Goal: Task Accomplishment & Management: Use online tool/utility

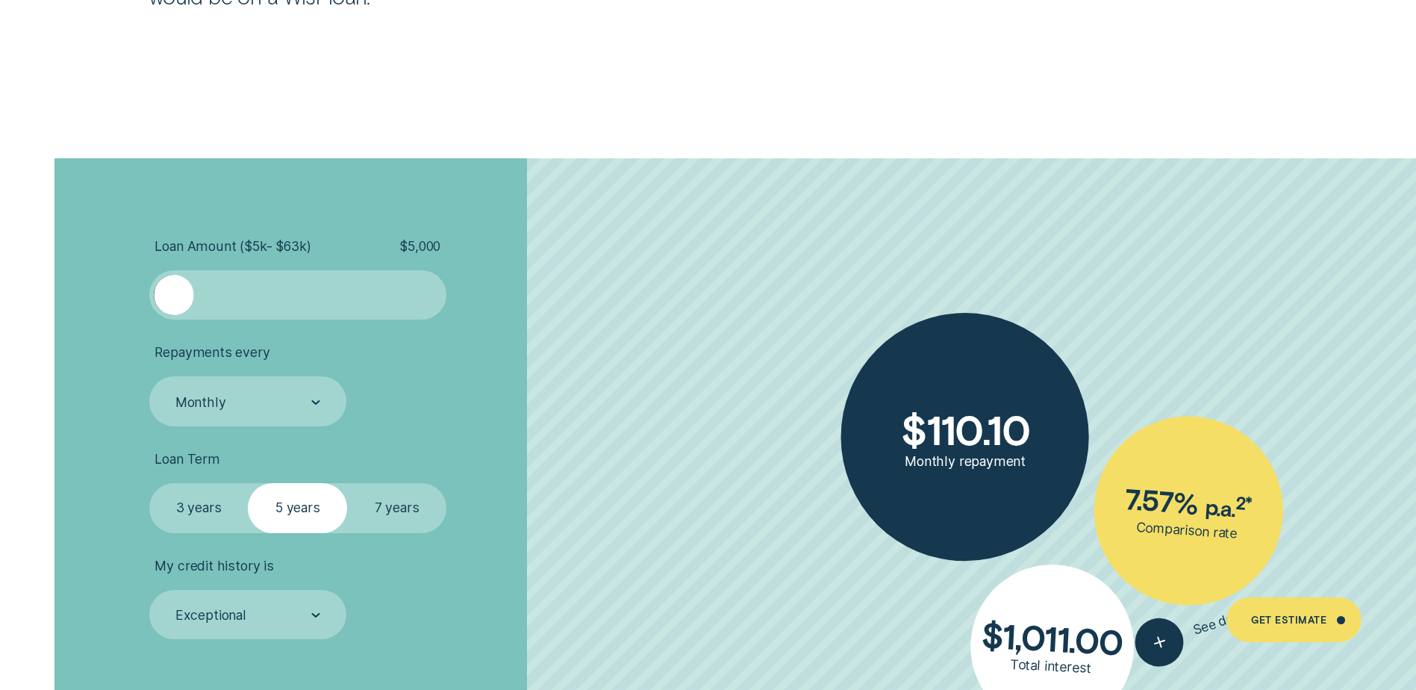
scroll to position [3359, 0]
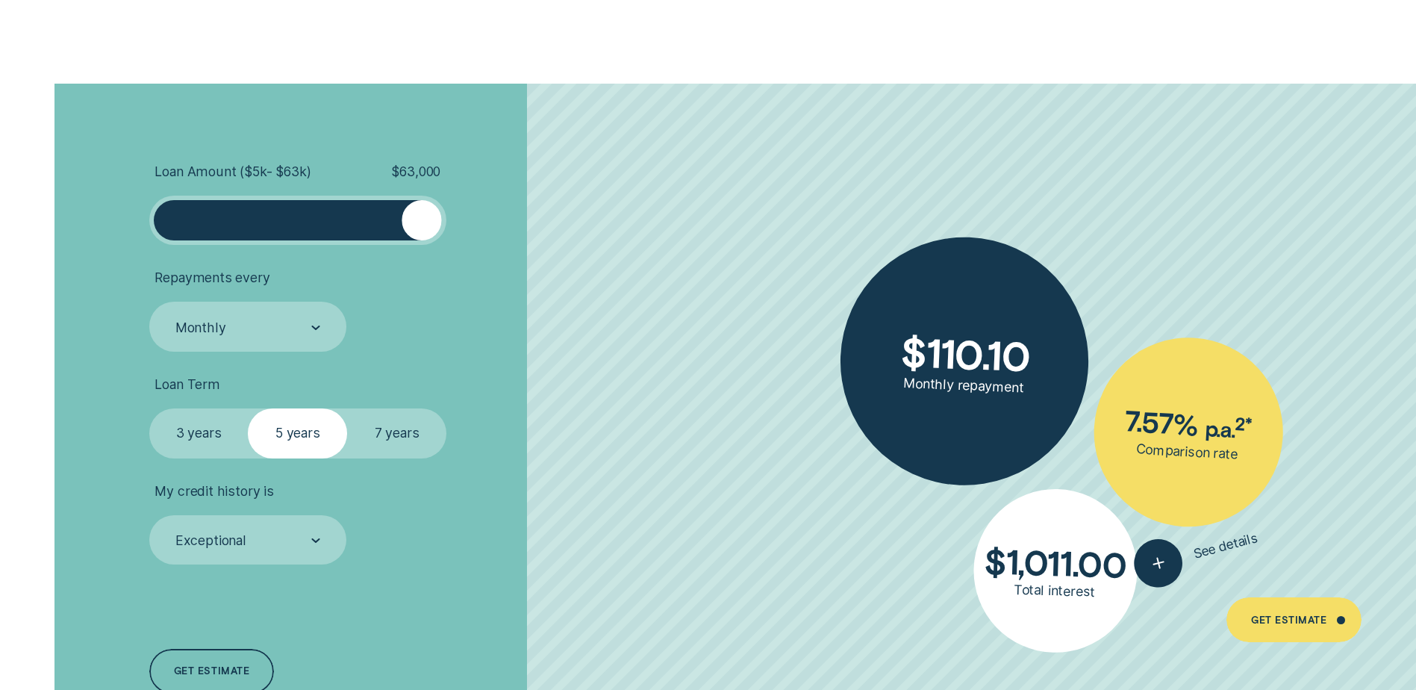
drag, startPoint x: 184, startPoint y: 225, endPoint x: 486, endPoint y: 238, distance: 302.6
click at [486, 238] on li "Loan Amount ( $5k - $63k ) $ 63,000" at bounding box center [377, 204] width 456 height 82
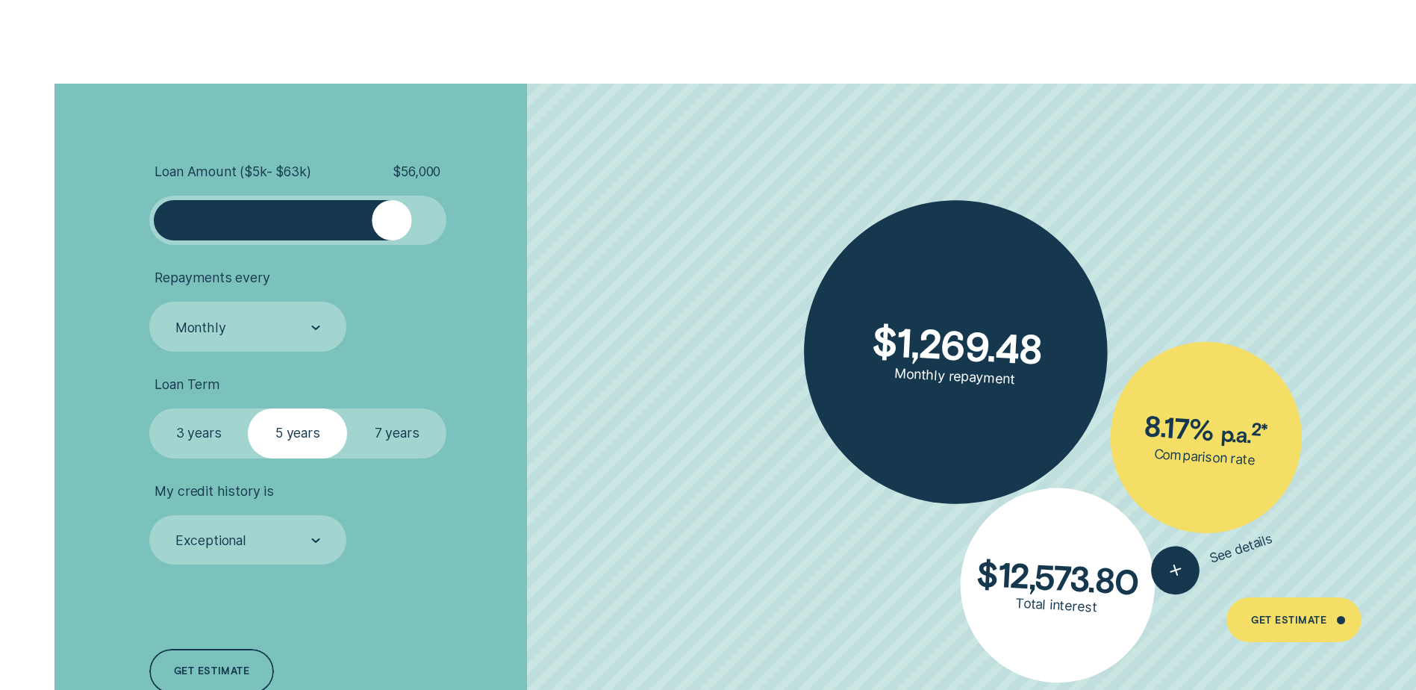
drag, startPoint x: 418, startPoint y: 215, endPoint x: 392, endPoint y: 216, distance: 26.1
click at [392, 216] on div at bounding box center [392, 220] width 40 height 40
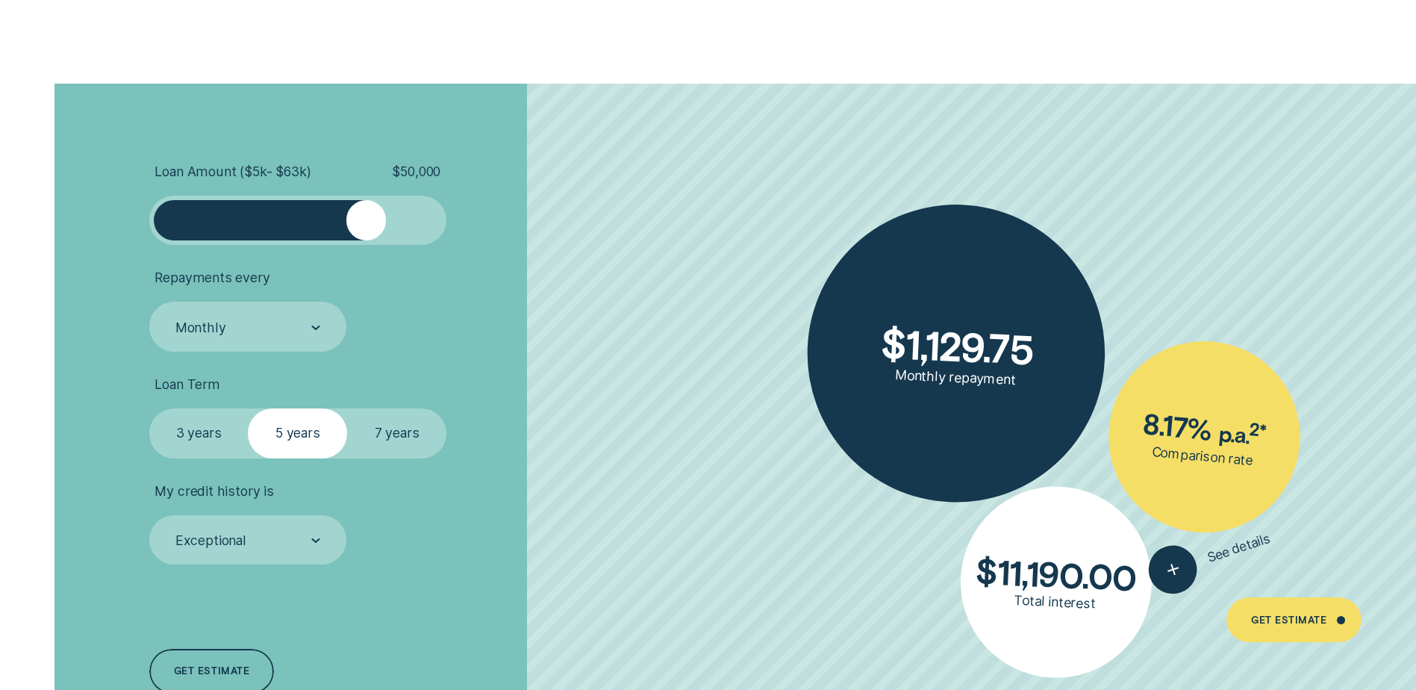
click at [364, 224] on div at bounding box center [298, 220] width 248 height 40
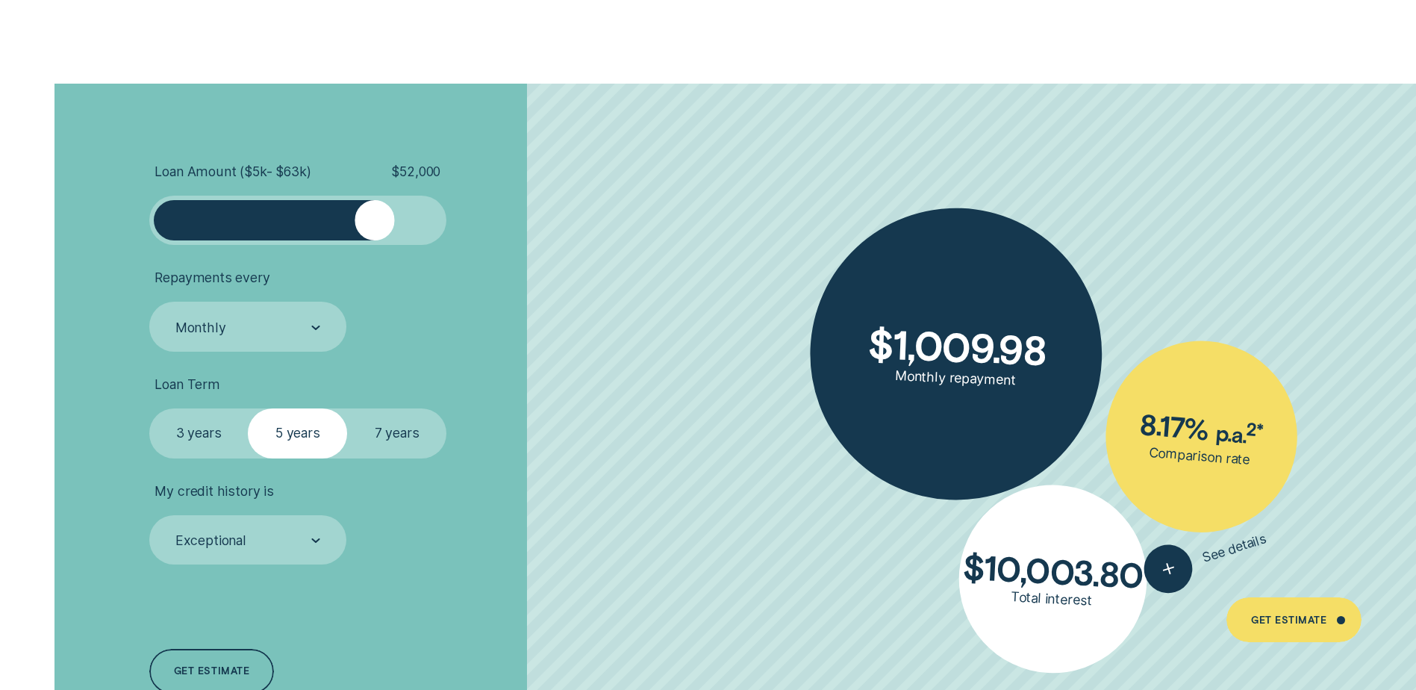
click at [376, 225] on div at bounding box center [375, 220] width 40 height 40
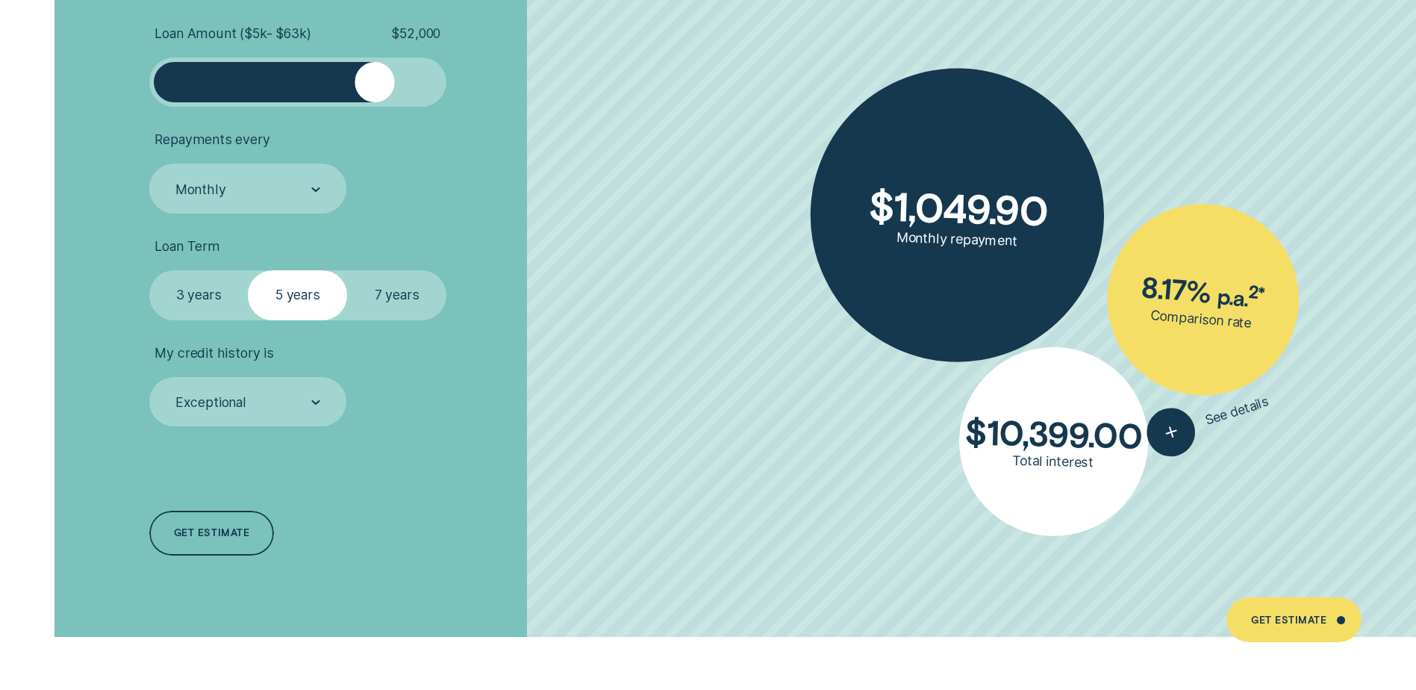
scroll to position [3583, 0]
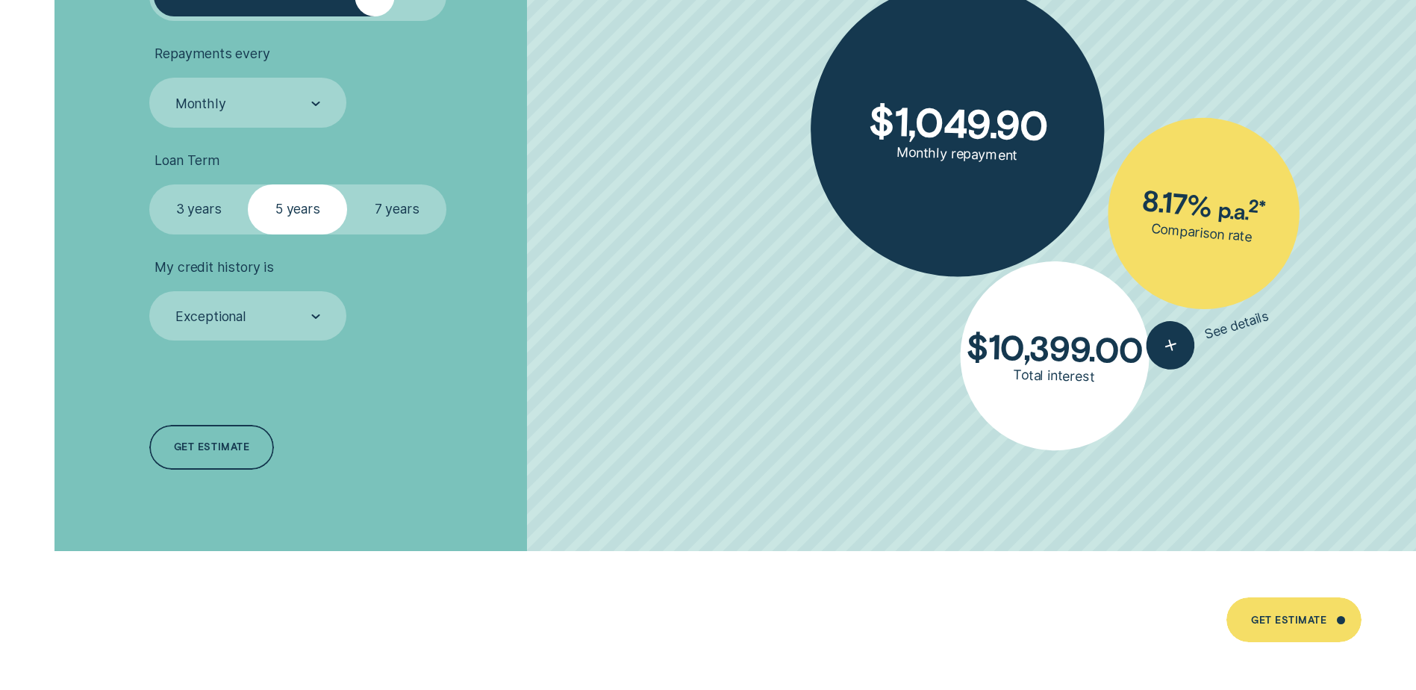
click at [400, 211] on label "7 years" at bounding box center [396, 208] width 99 height 49
click at [347, 184] on input "7 years" at bounding box center [347, 184] width 0 height 0
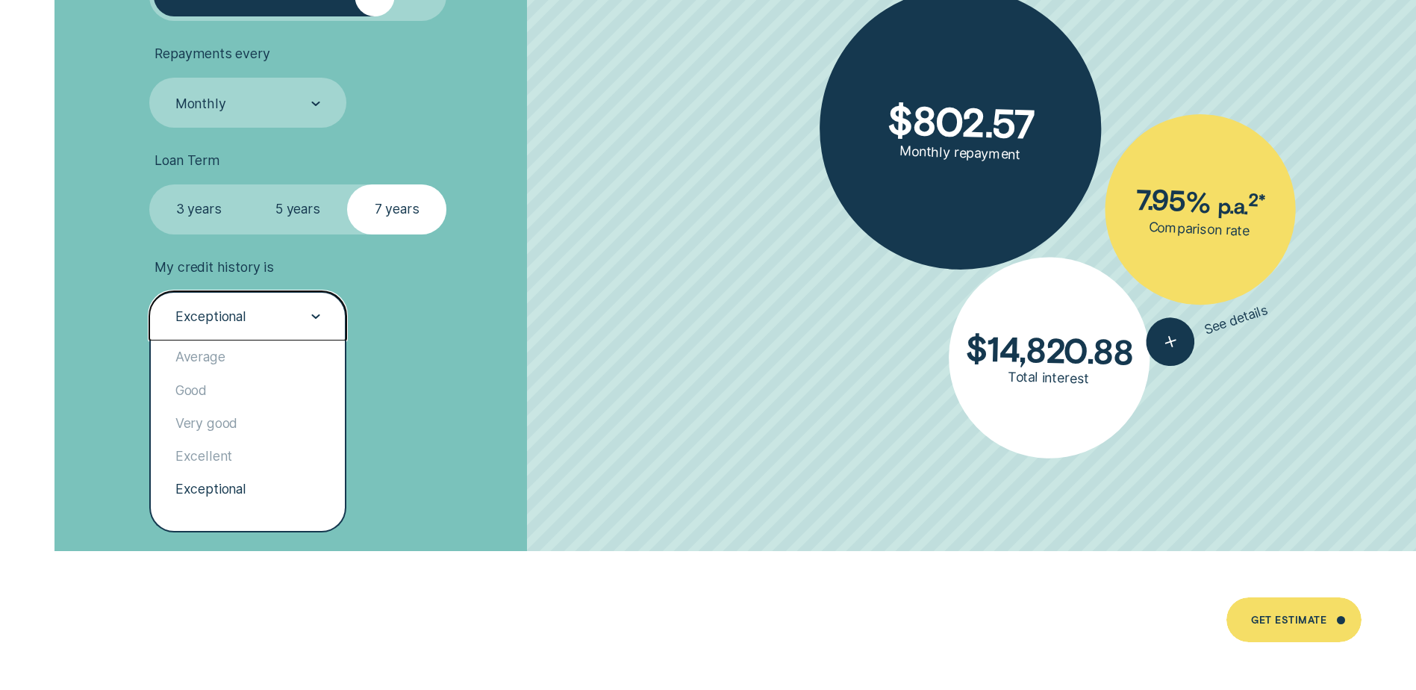
click at [302, 316] on div "Exceptional" at bounding box center [247, 317] width 146 height 19
click at [254, 378] on div "Good" at bounding box center [248, 390] width 194 height 33
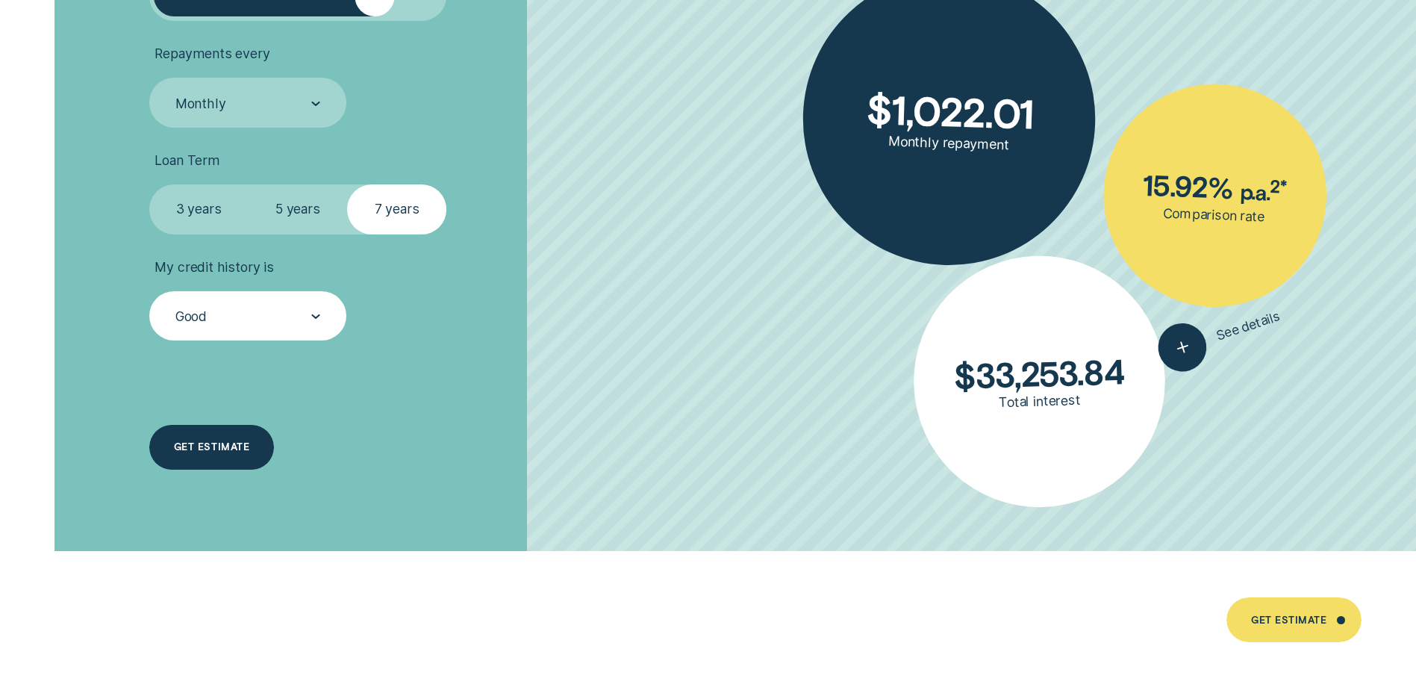
click at [199, 446] on div "Get estimate" at bounding box center [211, 447] width 75 height 9
